Goal: Task Accomplishment & Management: Complete application form

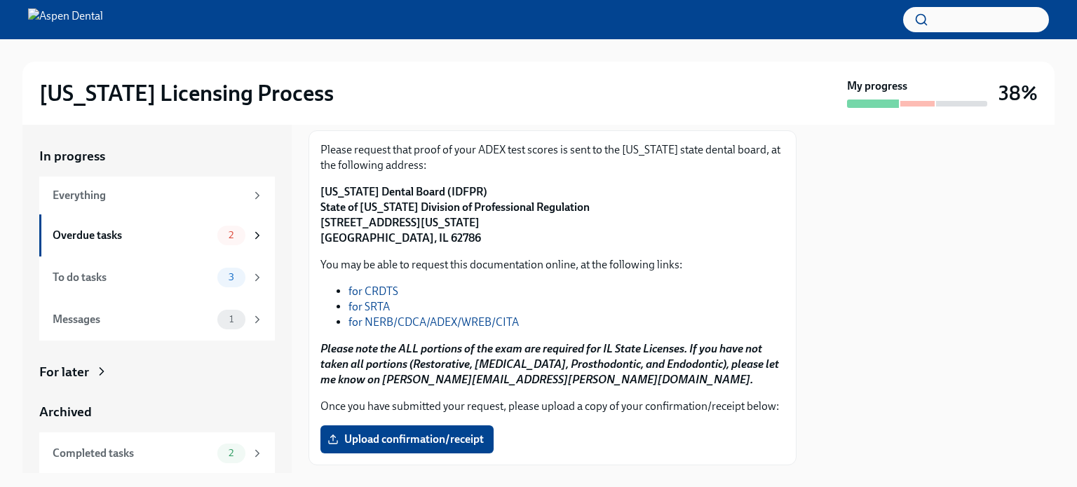
scroll to position [269, 0]
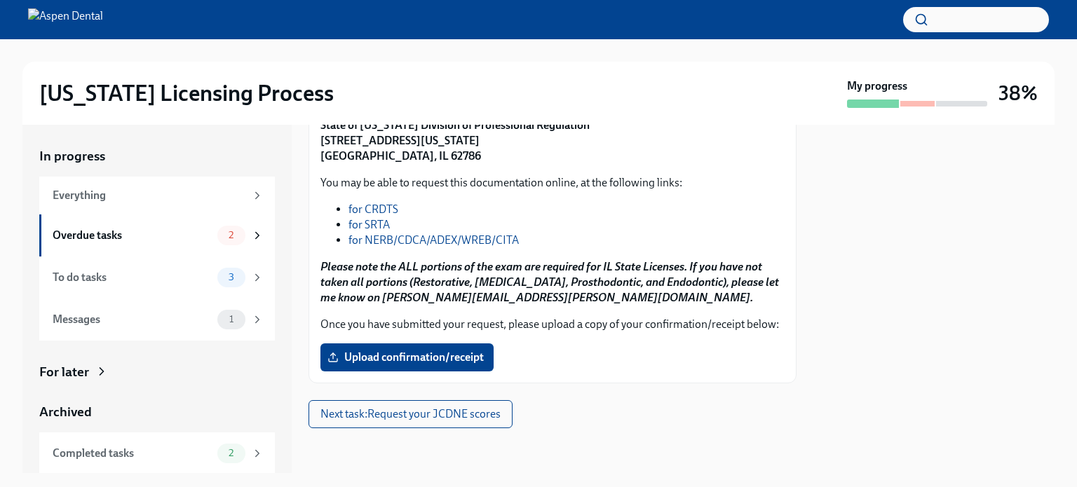
click at [121, 268] on div "To do tasks 3" at bounding box center [158, 278] width 211 height 20
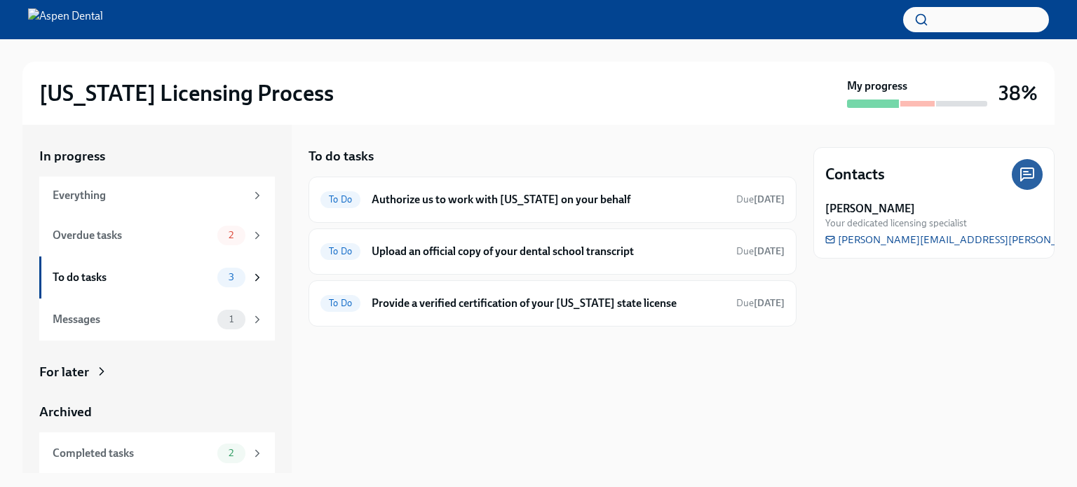
click at [634, 187] on div "To Do Authorize us to work with [US_STATE] on your behalf Due [DATE]" at bounding box center [553, 200] width 488 height 46
click at [516, 189] on div "To Do Authorize us to work with [US_STATE] on your behalf Due [DATE]" at bounding box center [552, 200] width 464 height 22
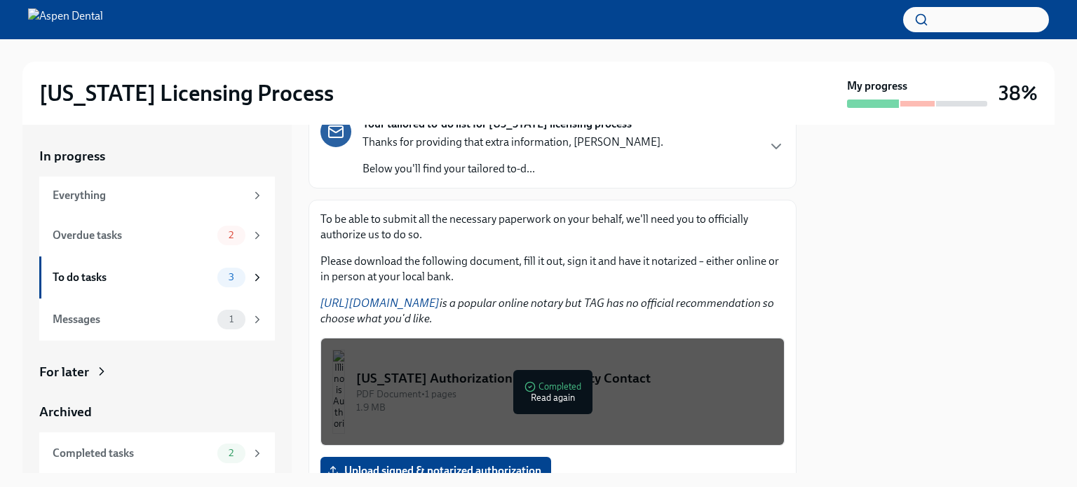
scroll to position [215, 0]
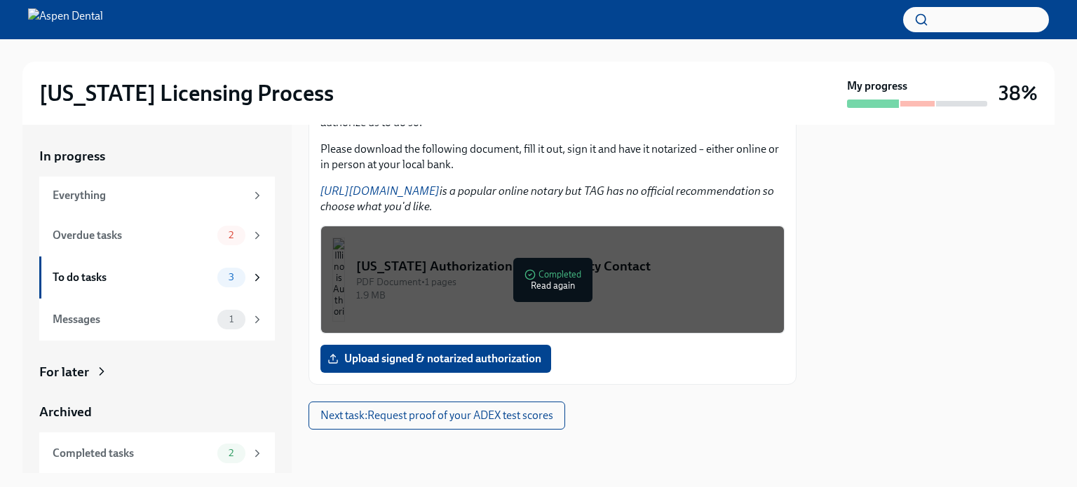
click at [424, 356] on span "Upload signed & notarized authorization" at bounding box center [435, 359] width 211 height 14
click at [0, 0] on input "Upload signed & notarized authorization" at bounding box center [0, 0] width 0 height 0
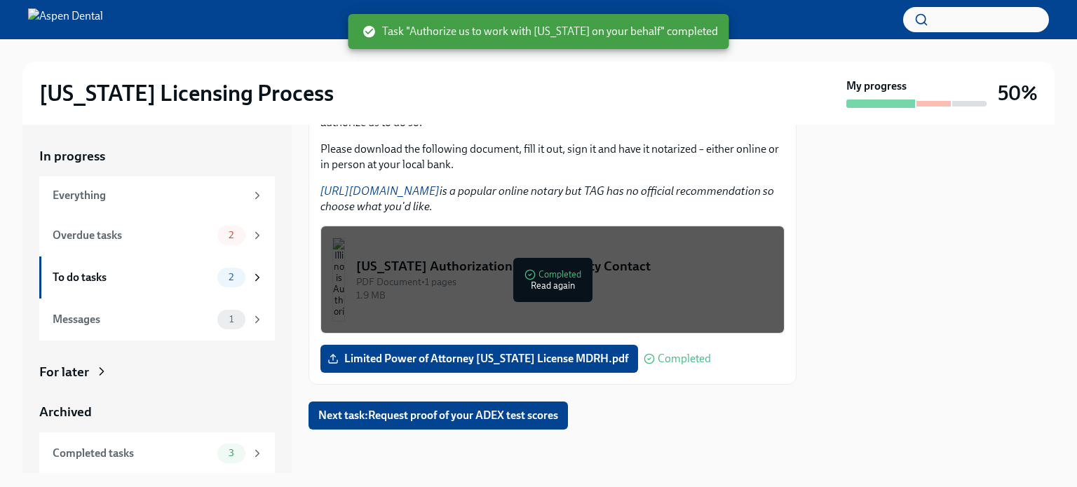
click at [172, 280] on div "To do tasks" at bounding box center [132, 277] width 159 height 15
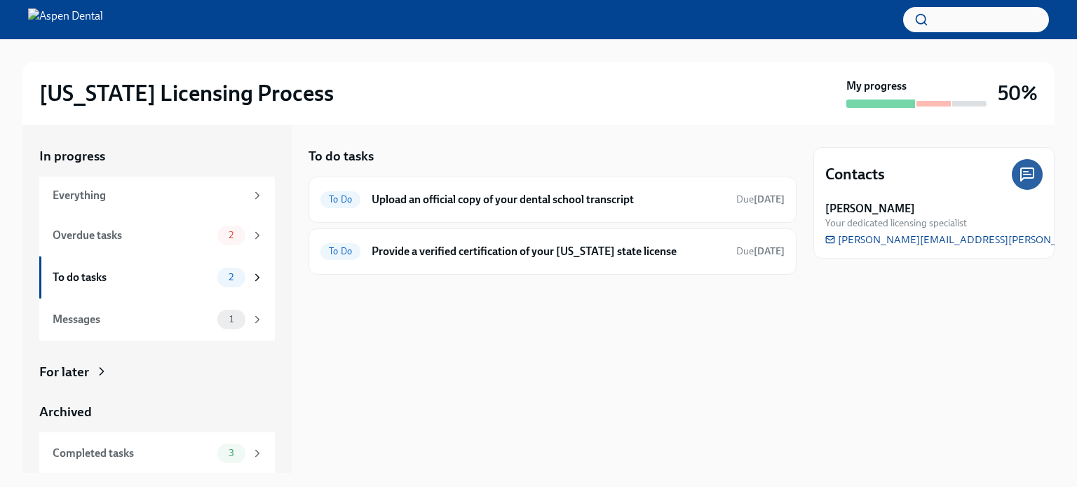
click at [520, 260] on div "To Do Provide a verified certification of your [US_STATE] state license Due [DA…" at bounding box center [552, 252] width 464 height 22
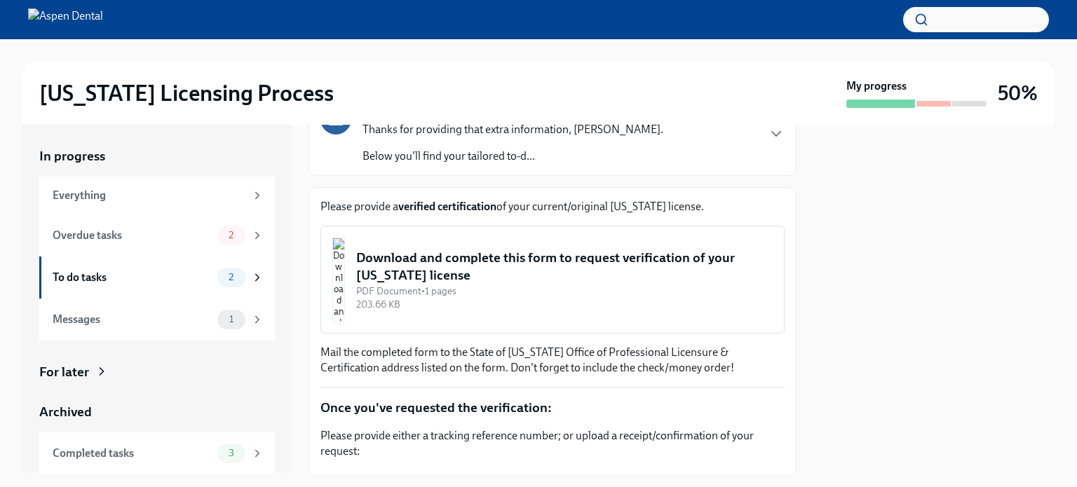
scroll to position [168, 0]
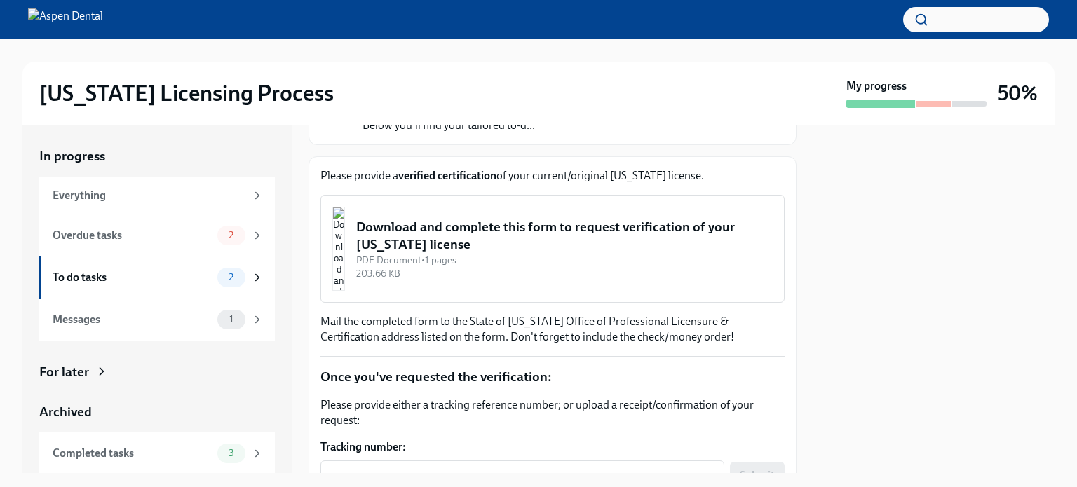
click at [503, 252] on div "Download and complete this form to request verification of your [US_STATE] lice…" at bounding box center [564, 236] width 417 height 36
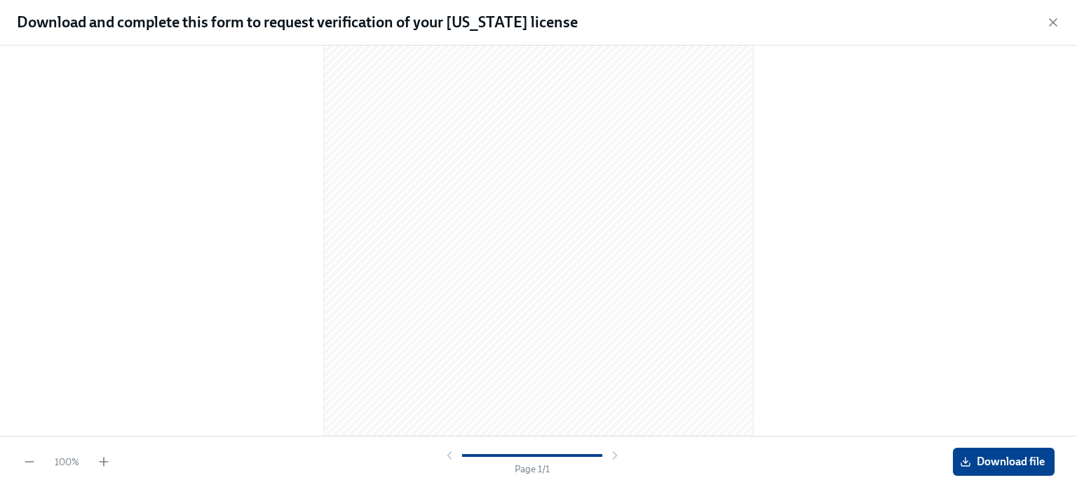
scroll to position [0, 0]
click at [84, 93] on div at bounding box center [538, 238] width 1032 height 363
click at [1058, 26] on icon "button" at bounding box center [1053, 22] width 14 height 14
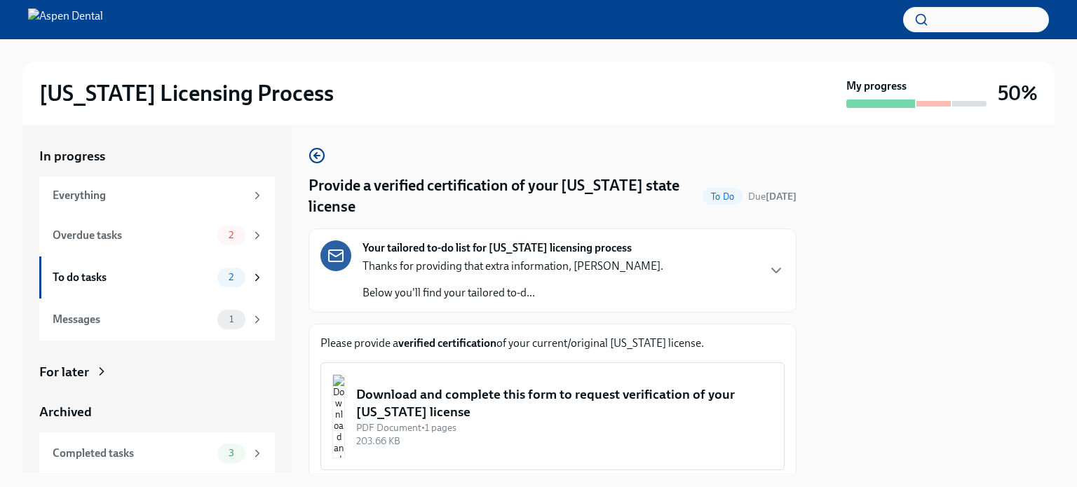
click at [121, 247] on div "Overdue tasks 2" at bounding box center [157, 236] width 236 height 42
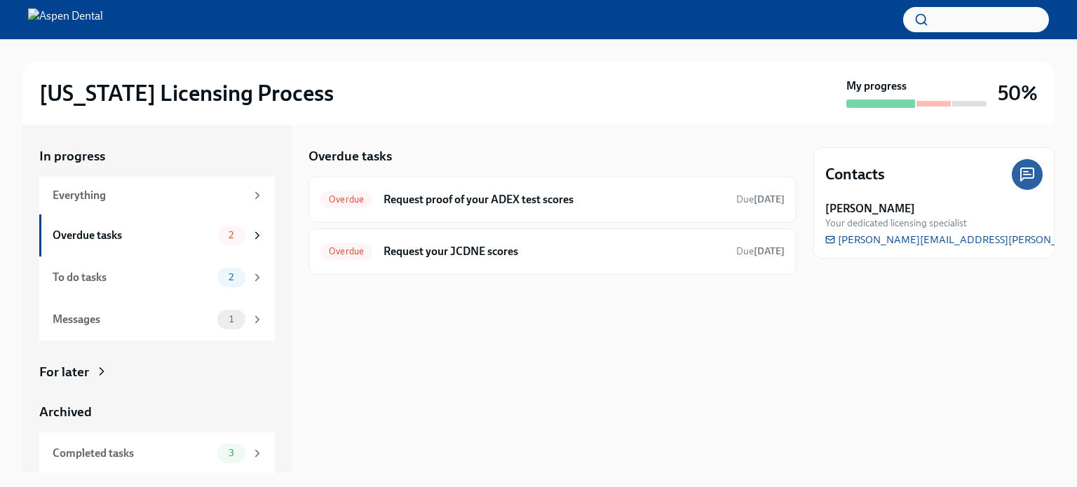
click at [523, 257] on h6 "Request your JCDNE scores" at bounding box center [555, 251] width 342 height 15
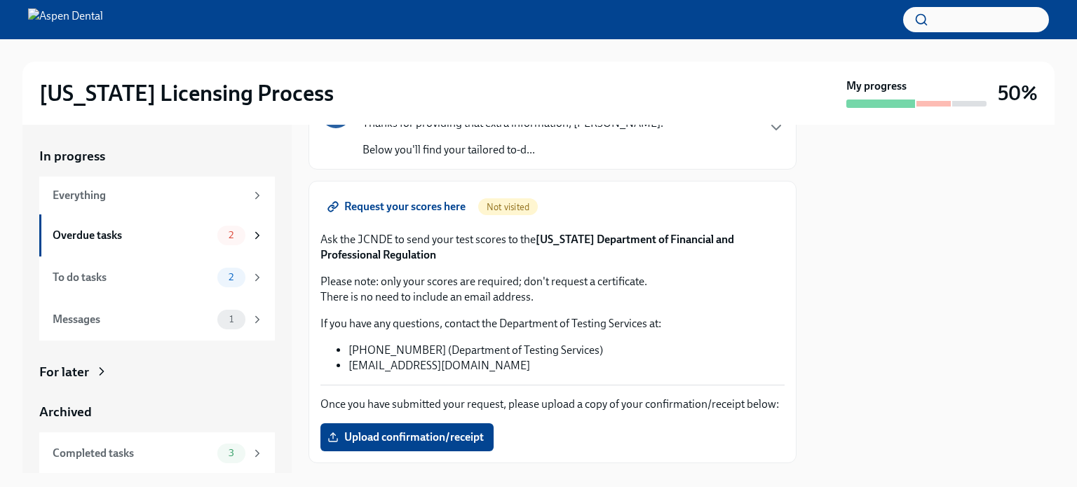
scroll to position [123, 0]
click at [422, 203] on span "Request your scores here" at bounding box center [397, 206] width 135 height 14
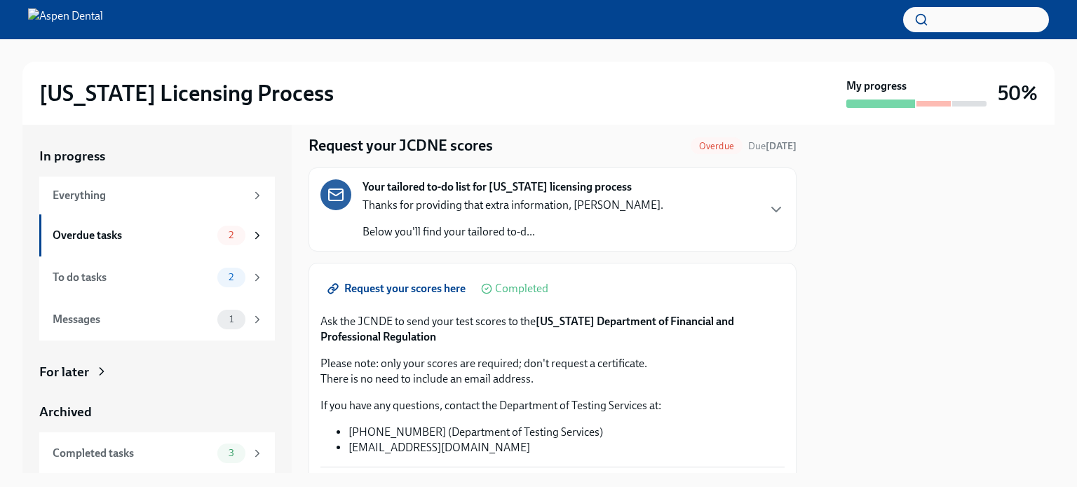
scroll to position [45, 0]
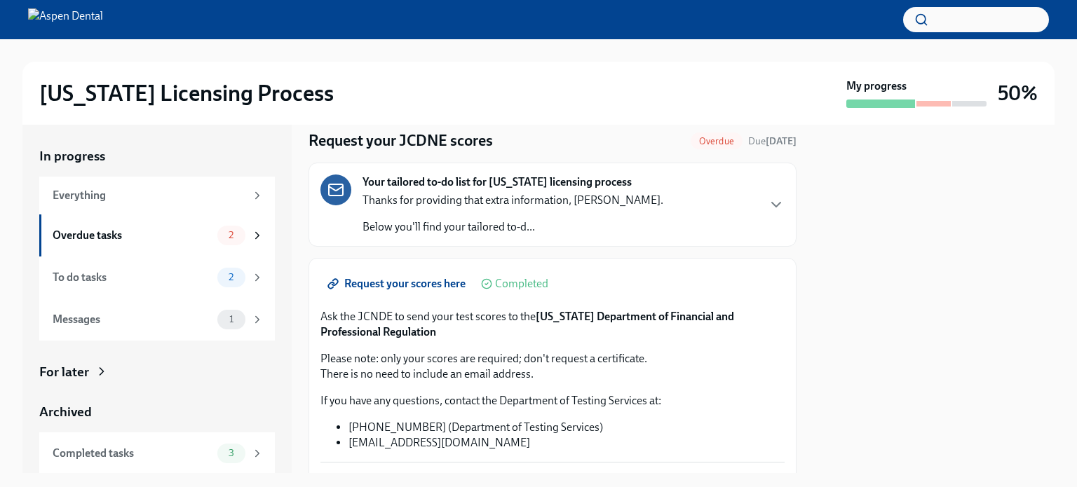
click at [769, 207] on icon "button" at bounding box center [776, 204] width 17 height 17
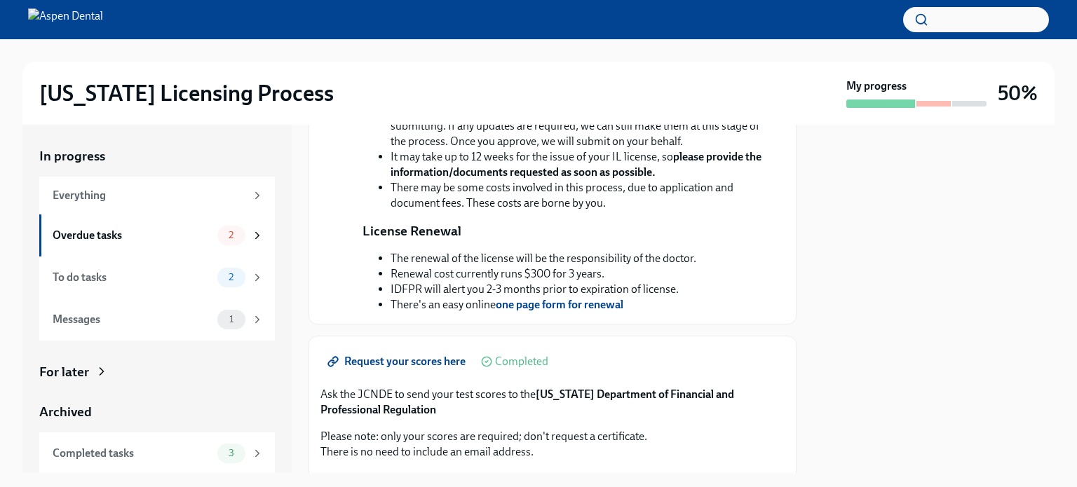
scroll to position [364, 0]
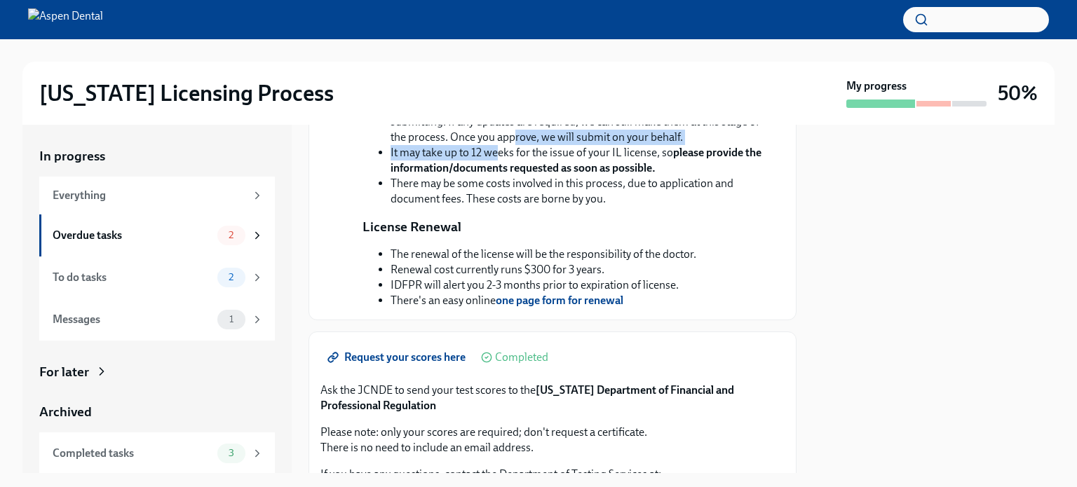
drag, startPoint x: 499, startPoint y: 263, endPoint x: 526, endPoint y: 236, distance: 37.7
click at [526, 207] on ul "Once we receive the required documents below, we will complete the IL License a…" at bounding box center [563, 137] width 400 height 139
click at [558, 175] on strong "please provide the information/documents requested as soon as possible." at bounding box center [576, 160] width 371 height 29
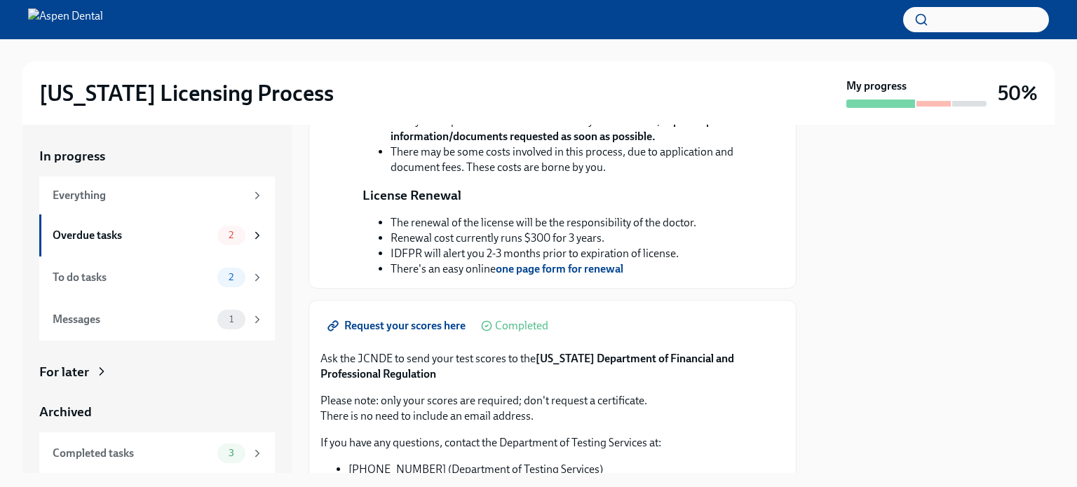
scroll to position [715, 0]
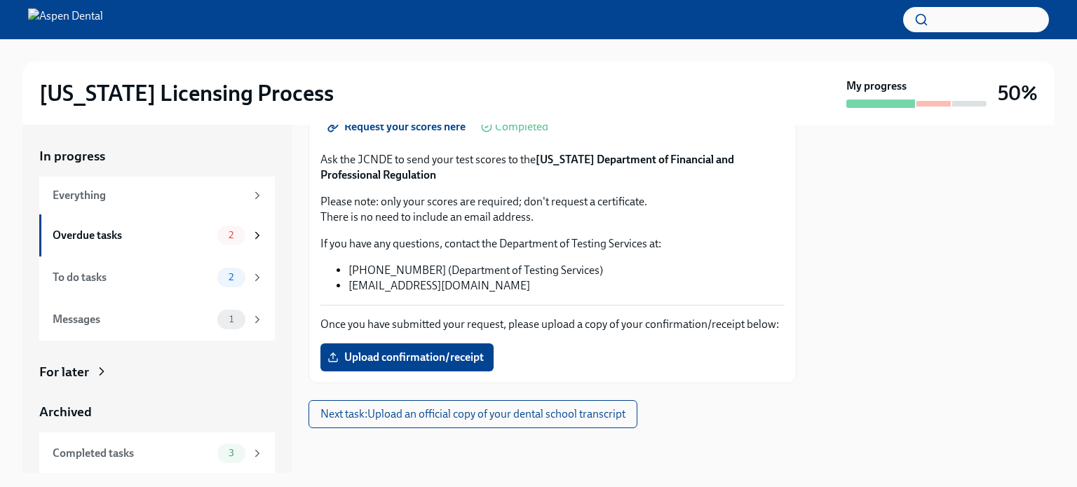
click at [454, 361] on span "Upload confirmation/receipt" at bounding box center [407, 358] width 154 height 14
click at [0, 0] on input "Upload confirmation/receipt" at bounding box center [0, 0] width 0 height 0
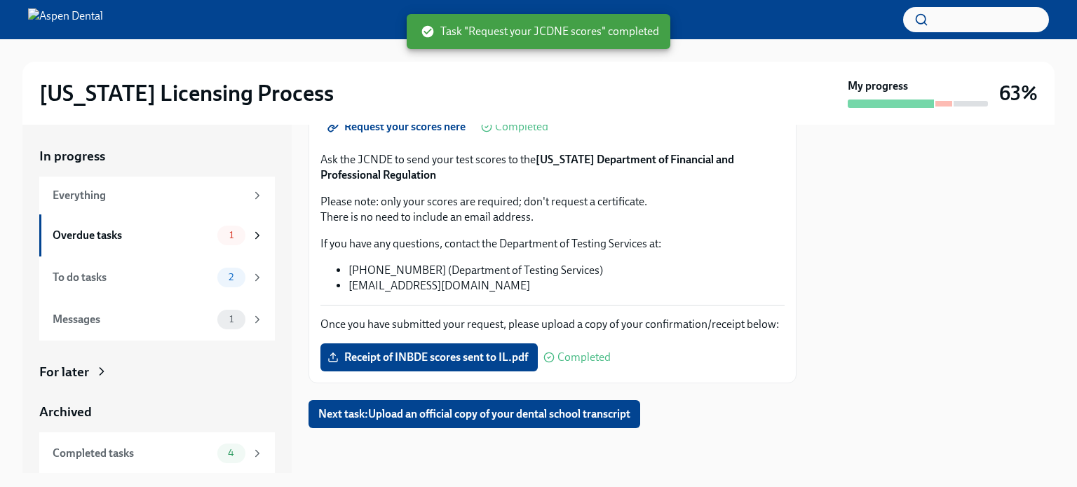
click at [470, 412] on span "Next task : Upload an official copy of your dental school transcript" at bounding box center [474, 414] width 312 height 14
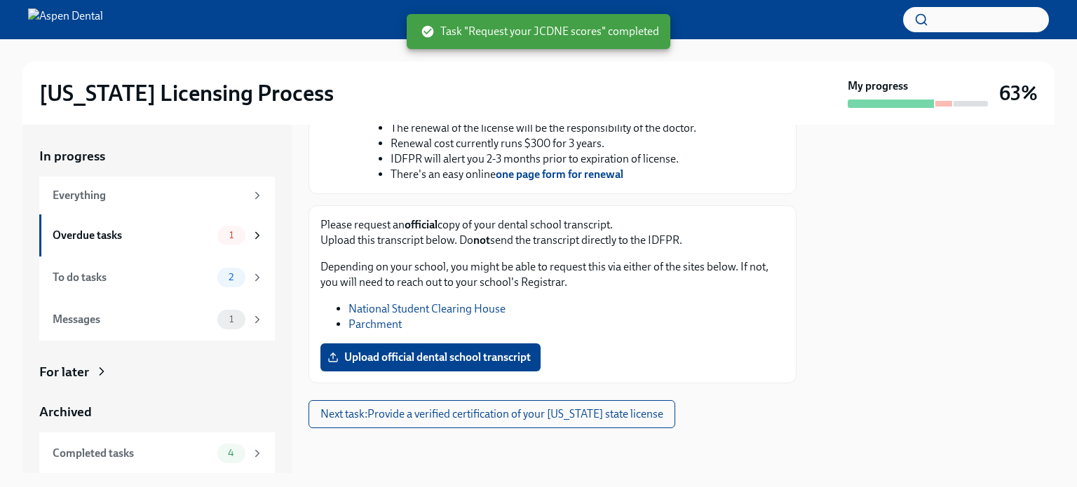
scroll to position [595, 0]
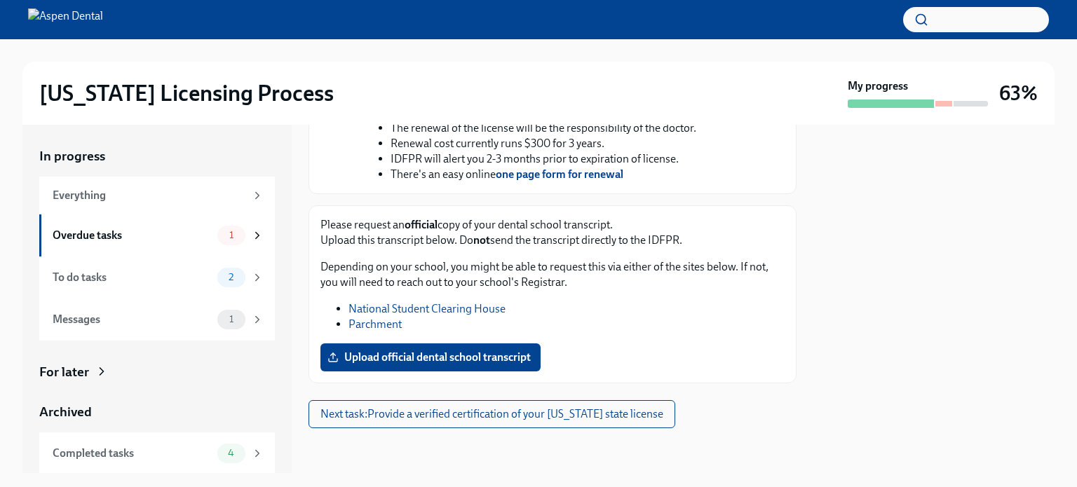
click at [205, 271] on div "To do tasks 2" at bounding box center [158, 278] width 211 height 20
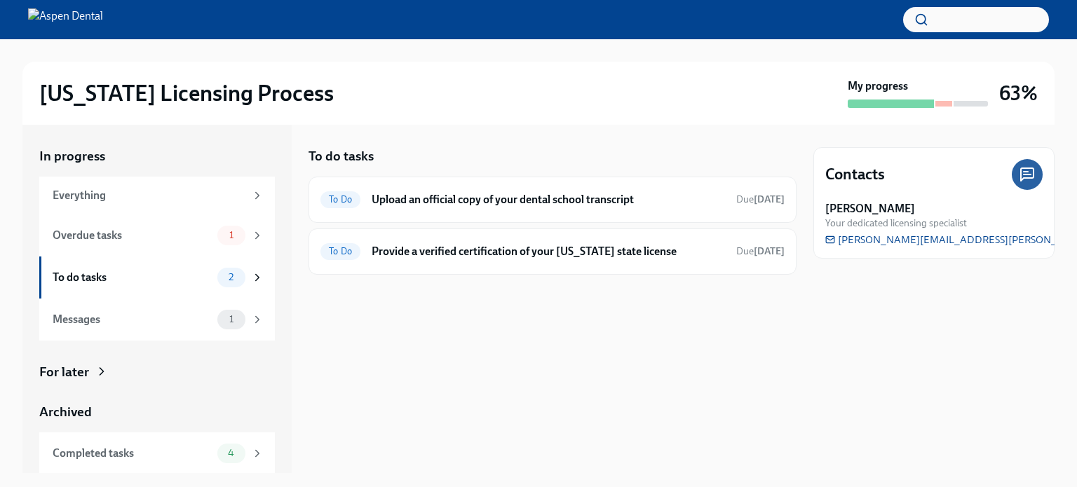
click at [217, 245] on div "1" at bounding box center [231, 236] width 28 height 20
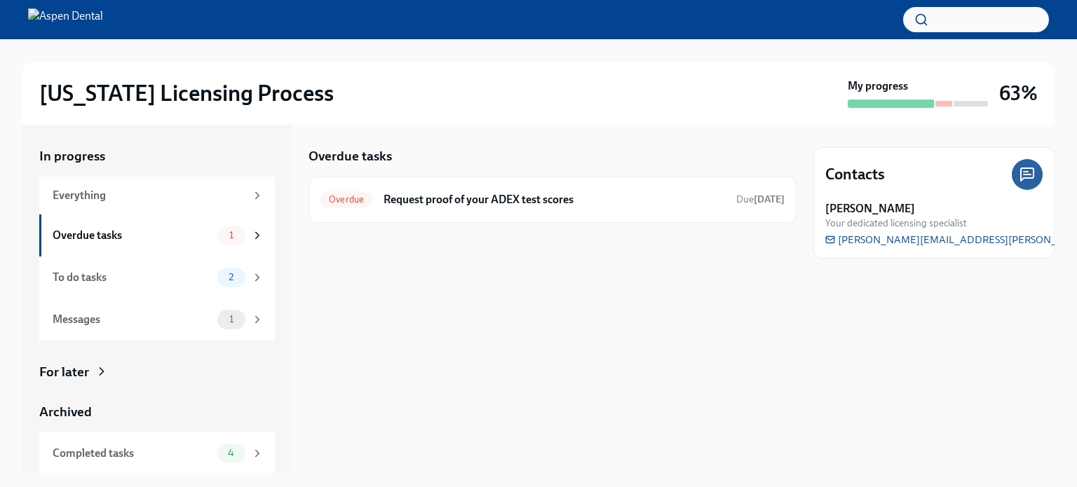
click at [441, 215] on div "Overdue Request proof of your ADEX test scores Due [DATE]" at bounding box center [553, 200] width 488 height 46
click at [538, 201] on h6 "Request proof of your ADEX test scores" at bounding box center [555, 199] width 342 height 15
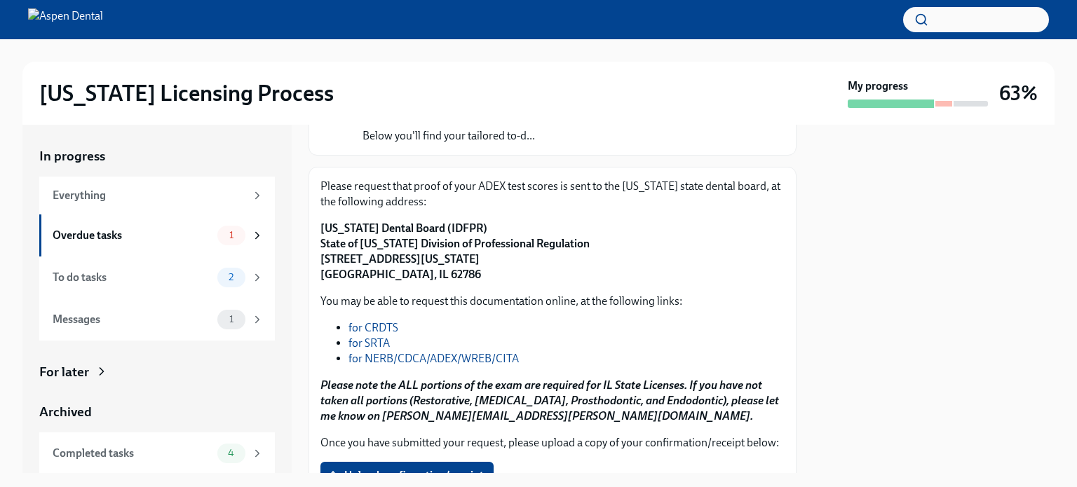
scroll to position [129, 0]
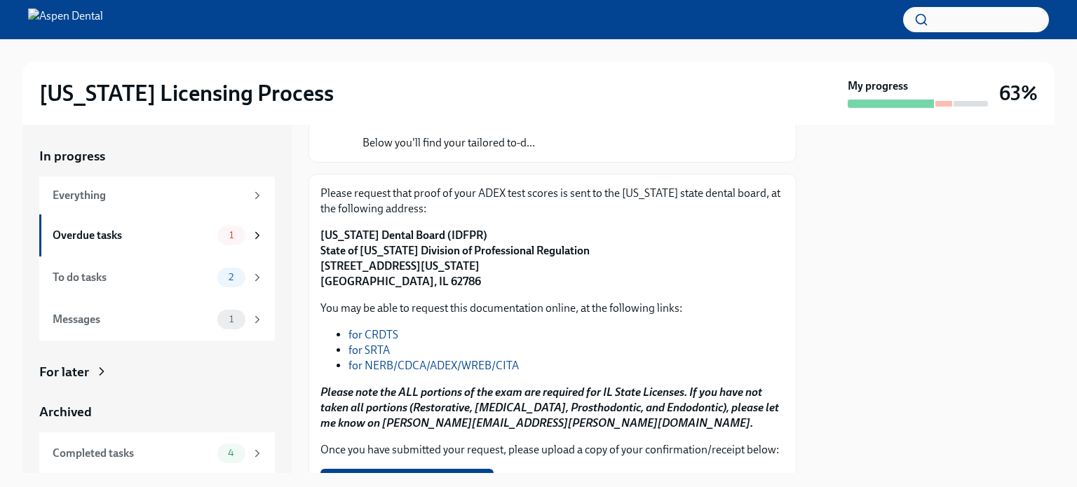
click at [389, 363] on link "for NERB/CDCA/ADEX/WREB/CITA" at bounding box center [434, 365] width 170 height 13
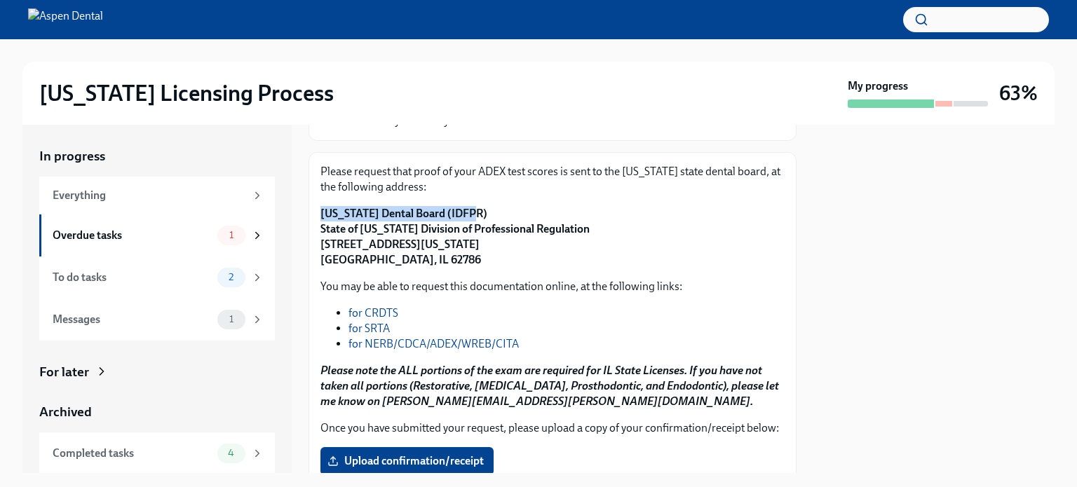
drag, startPoint x: 320, startPoint y: 208, endPoint x: 468, endPoint y: 212, distance: 148.1
click at [468, 212] on div "Please request that proof of your ADEX test scores is sent to the [US_STATE] st…" at bounding box center [553, 319] width 488 height 335
copy strong "[US_STATE] Dental Board (IDFPR)"
drag, startPoint x: 320, startPoint y: 224, endPoint x: 579, endPoint y: 227, distance: 258.1
click at [579, 227] on p "[US_STATE] Dental Board (IDFPR) State of [US_STATE] Division of Professional Re…" at bounding box center [552, 237] width 464 height 62
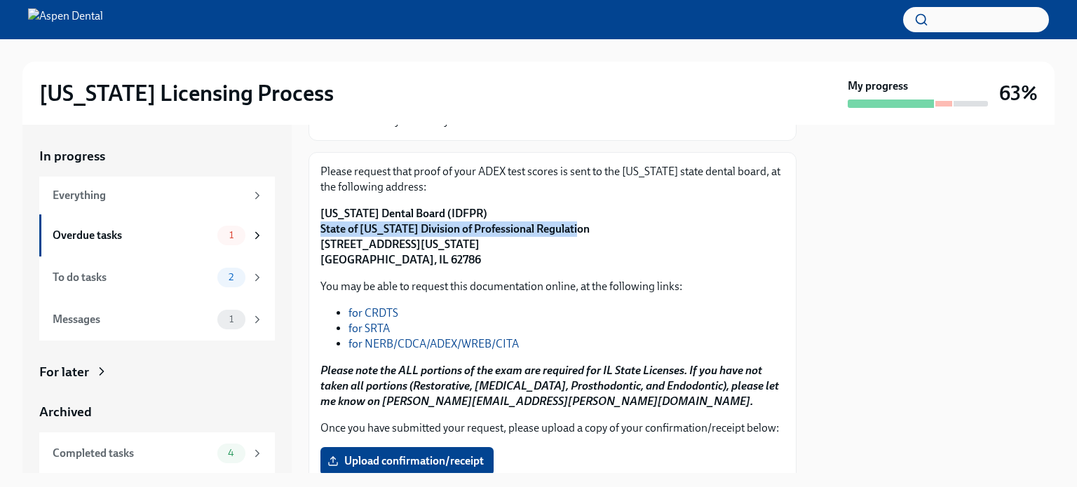
copy strong "State of [US_STATE] Division of Professional Regulation"
drag, startPoint x: 320, startPoint y: 238, endPoint x: 494, endPoint y: 243, distance: 173.3
click at [494, 243] on p "[US_STATE] Dental Board (IDFPR) State of [US_STATE] Division of Professional Re…" at bounding box center [552, 237] width 464 height 62
copy strong "[STREET_ADDRESS][US_STATE]"
click at [432, 358] on div "You may be able to request this documentation online, at the following links: f…" at bounding box center [552, 344] width 464 height 130
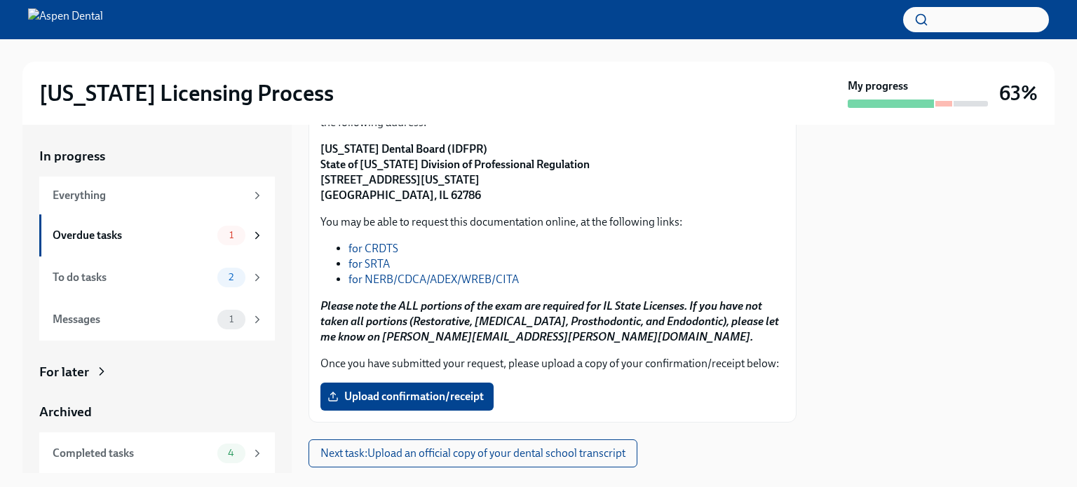
scroll to position [216, 0]
click at [452, 403] on span "Upload confirmation/receipt" at bounding box center [407, 396] width 154 height 14
click at [0, 0] on input "Upload confirmation/receipt" at bounding box center [0, 0] width 0 height 0
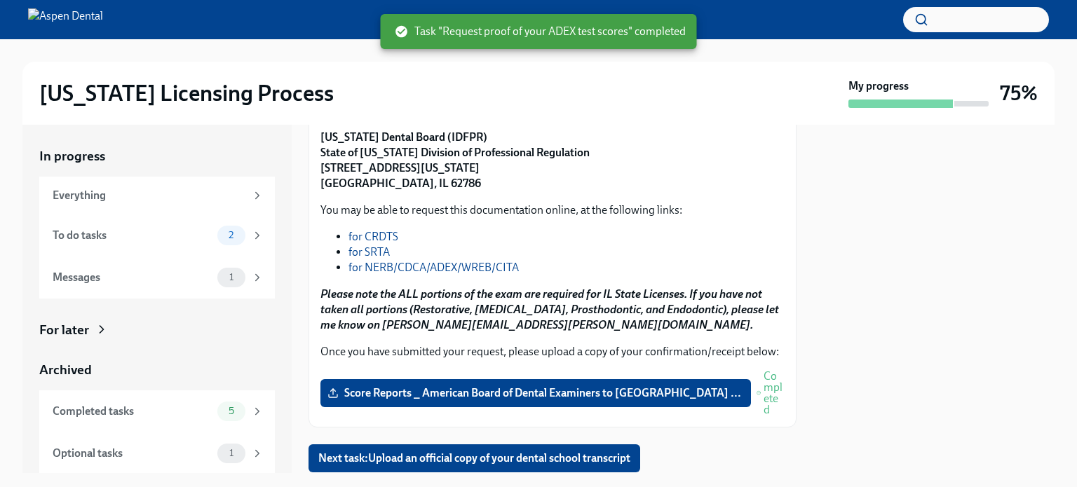
scroll to position [269, 0]
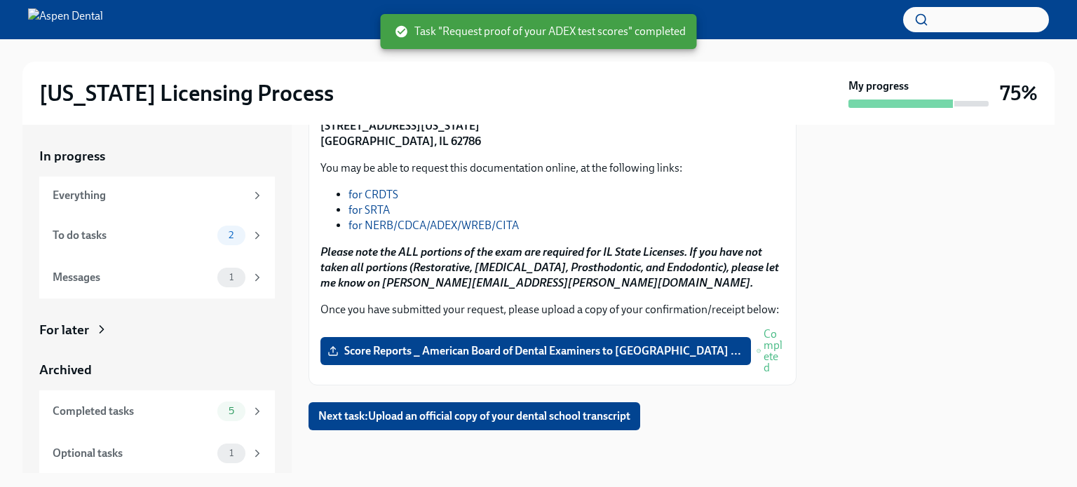
click at [137, 236] on div "To do tasks" at bounding box center [132, 235] width 159 height 15
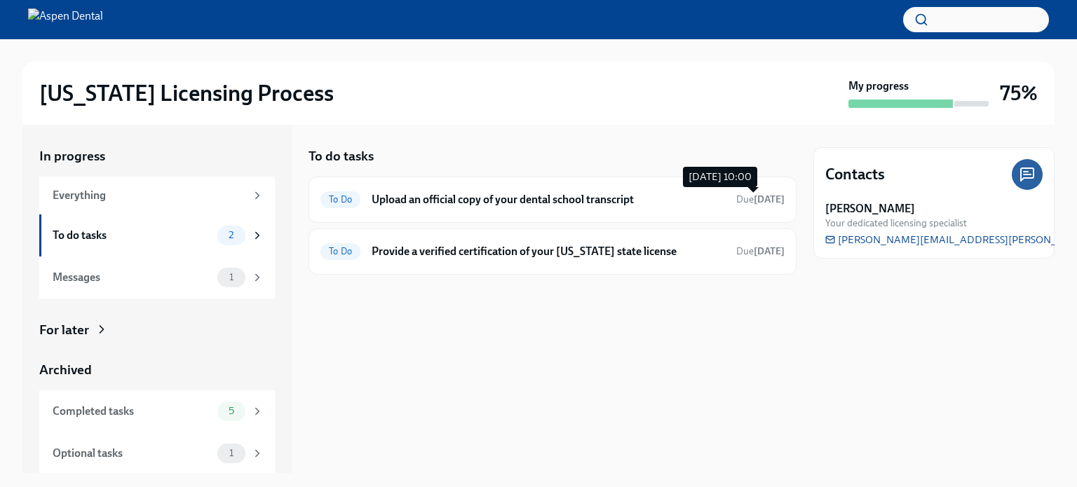
click at [754, 196] on strong "[DATE]" at bounding box center [769, 200] width 31 height 12
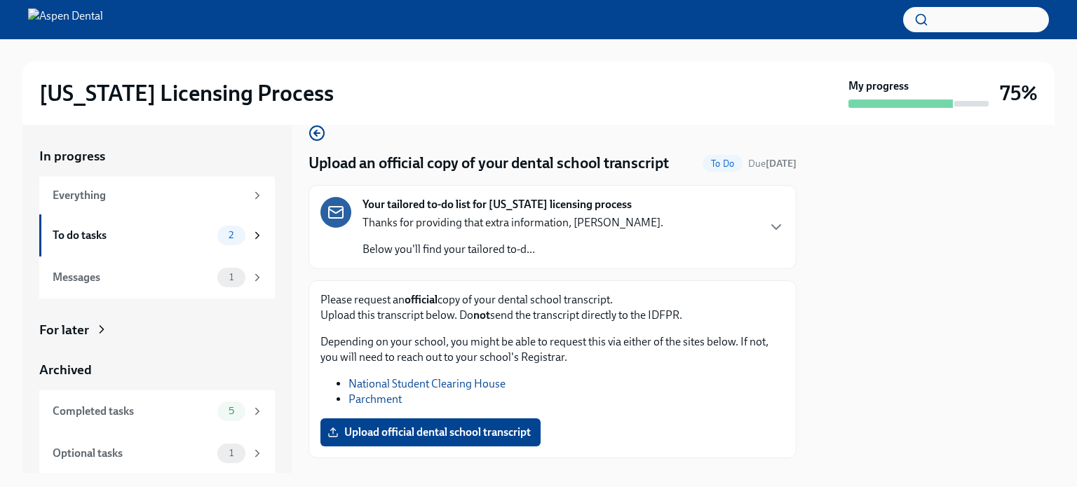
scroll to position [60, 0]
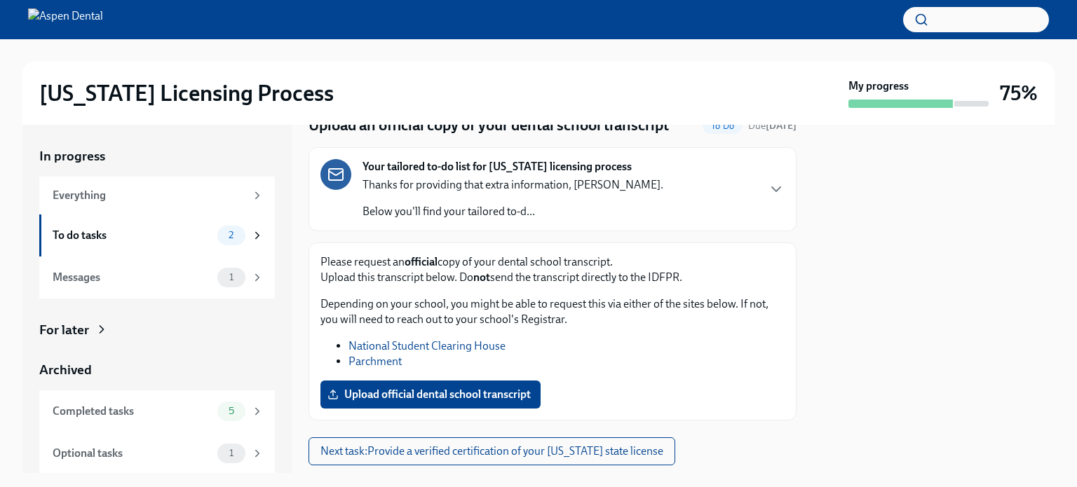
click at [177, 266] on div "Messages 1" at bounding box center [157, 278] width 236 height 42
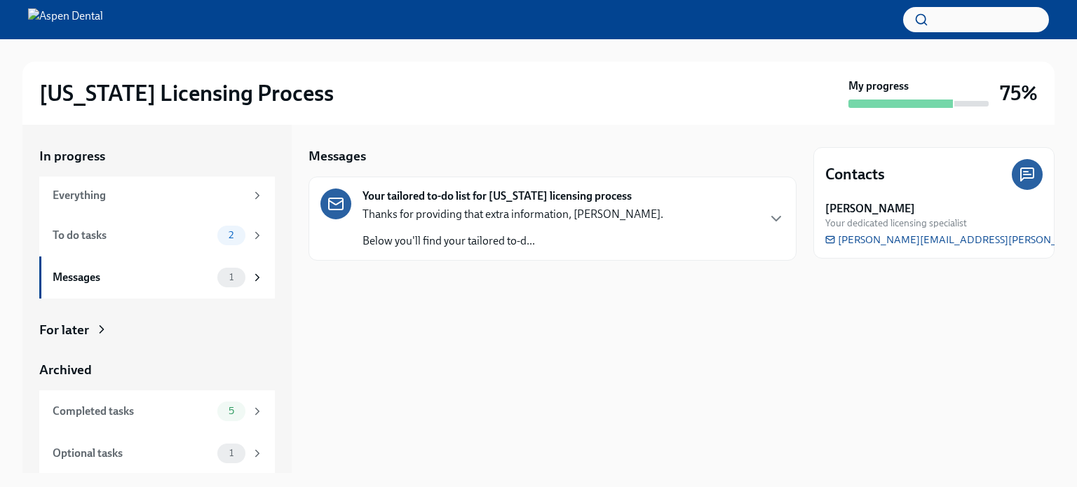
click at [190, 235] on div "To do tasks" at bounding box center [132, 235] width 159 height 15
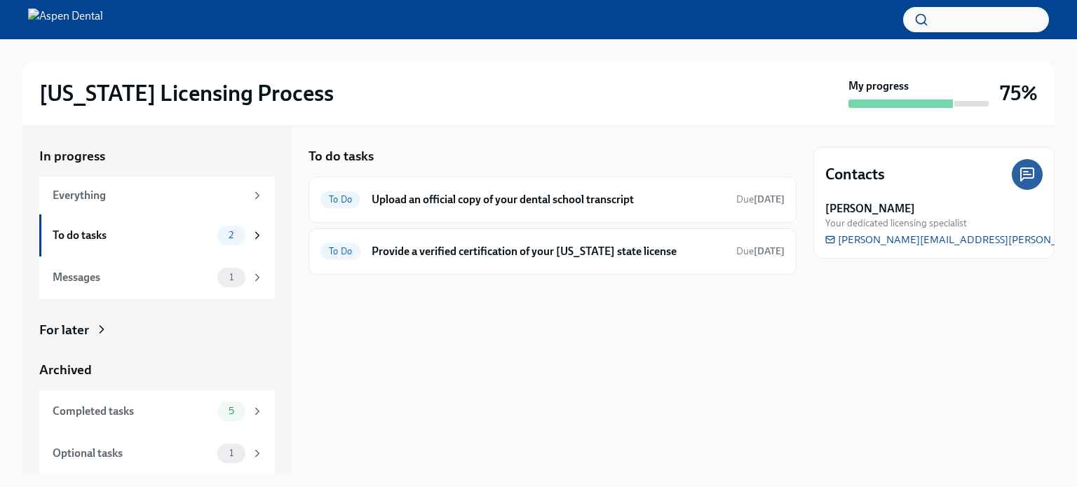
click at [561, 235] on div "To Do Provide a verified certification of your [US_STATE] state license Due [DA…" at bounding box center [553, 252] width 488 height 46
click at [569, 259] on div "To Do Provide a verified certification of your [US_STATE] state license Due [DA…" at bounding box center [552, 252] width 464 height 22
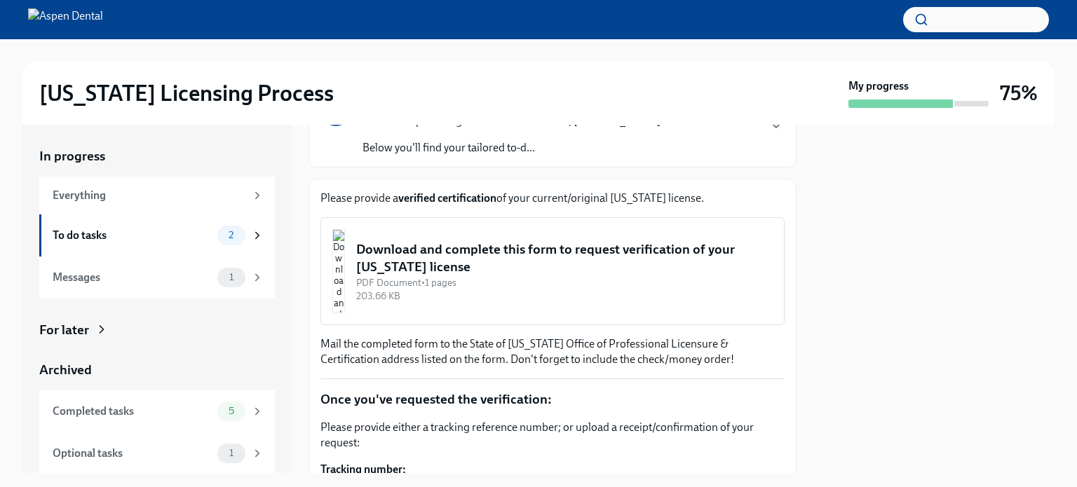
scroll to position [146, 0]
click at [569, 259] on div "Download and complete this form to request verification of your [US_STATE] lice…" at bounding box center [564, 258] width 417 height 36
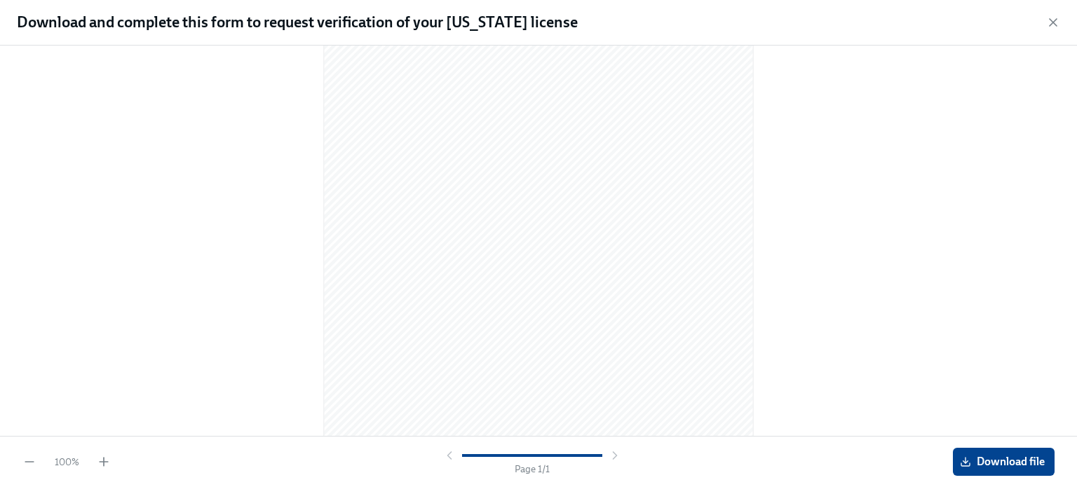
scroll to position [62, 0]
click at [985, 456] on span "Download file" at bounding box center [1004, 462] width 82 height 14
click at [985, 449] on button "Download file" at bounding box center [1004, 462] width 102 height 28
